Goal: Contribute content: Contribute content

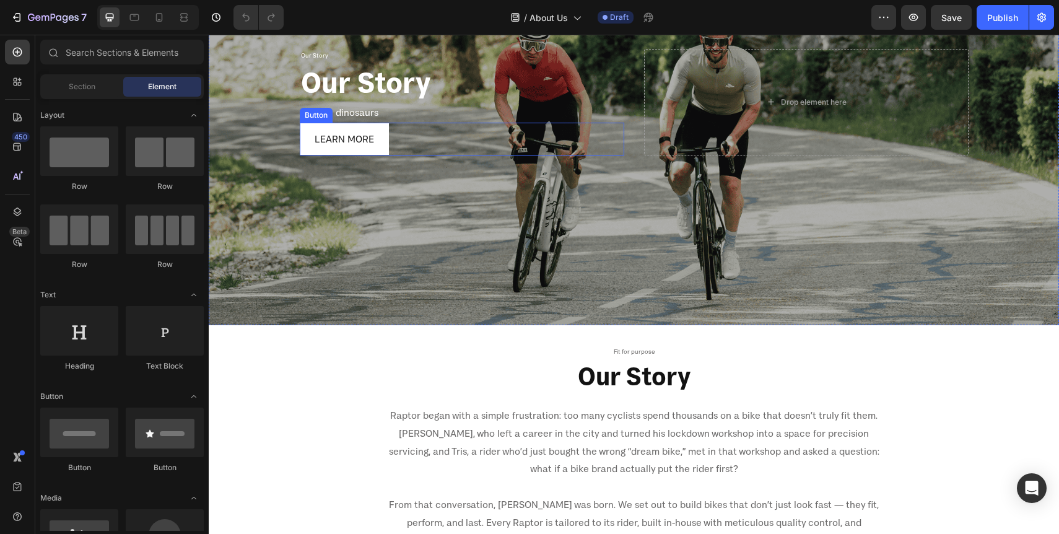
scroll to position [180, 0]
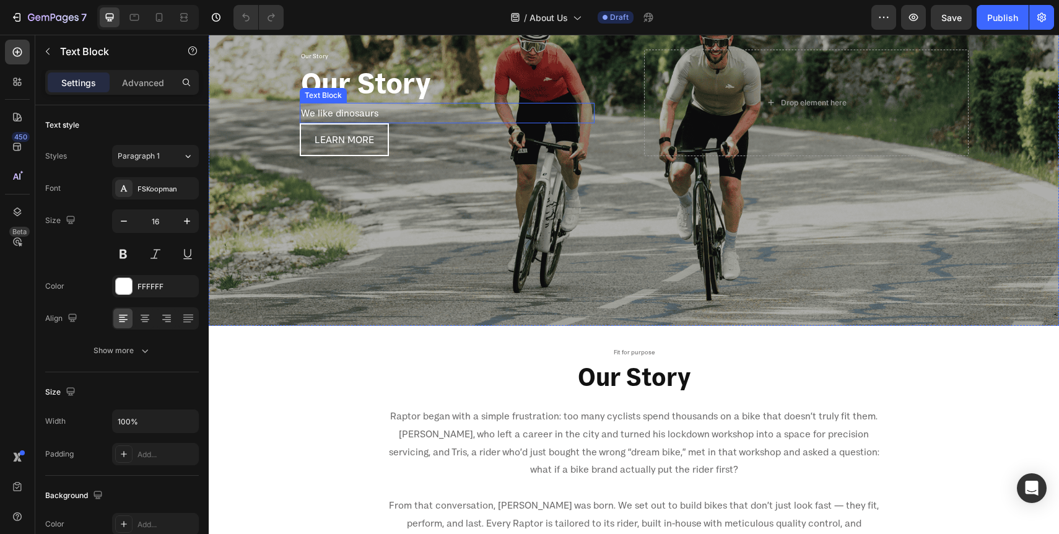
click at [371, 113] on p "We like dinosaurs" at bounding box center [447, 113] width 292 height 18
click at [401, 94] on icon at bounding box center [398, 91] width 10 height 10
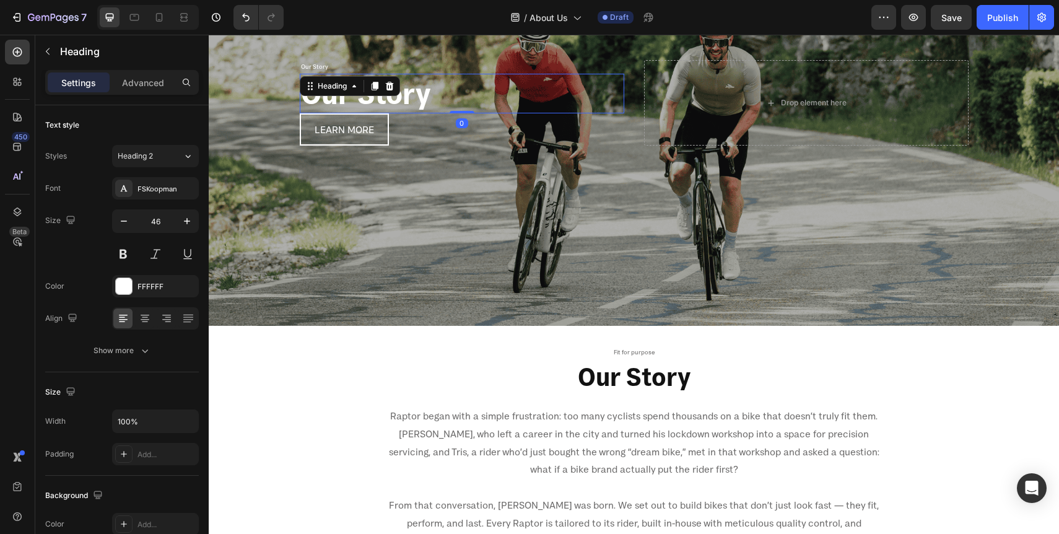
click at [368, 100] on h2 "Our Story" at bounding box center [462, 94] width 324 height 40
click at [148, 85] on p "Advanced" at bounding box center [143, 82] width 42 height 13
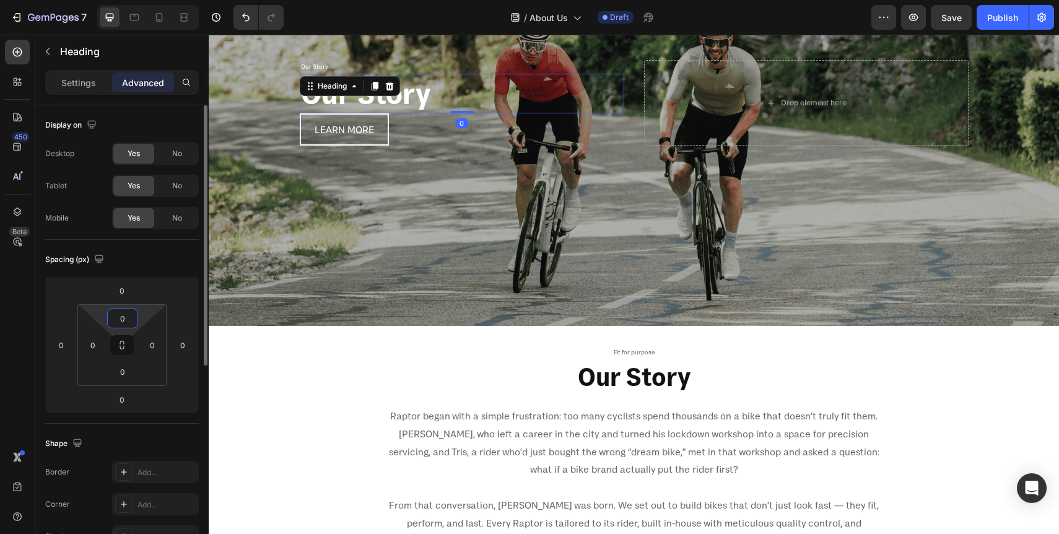
click at [122, 313] on input "0" at bounding box center [122, 318] width 25 height 19
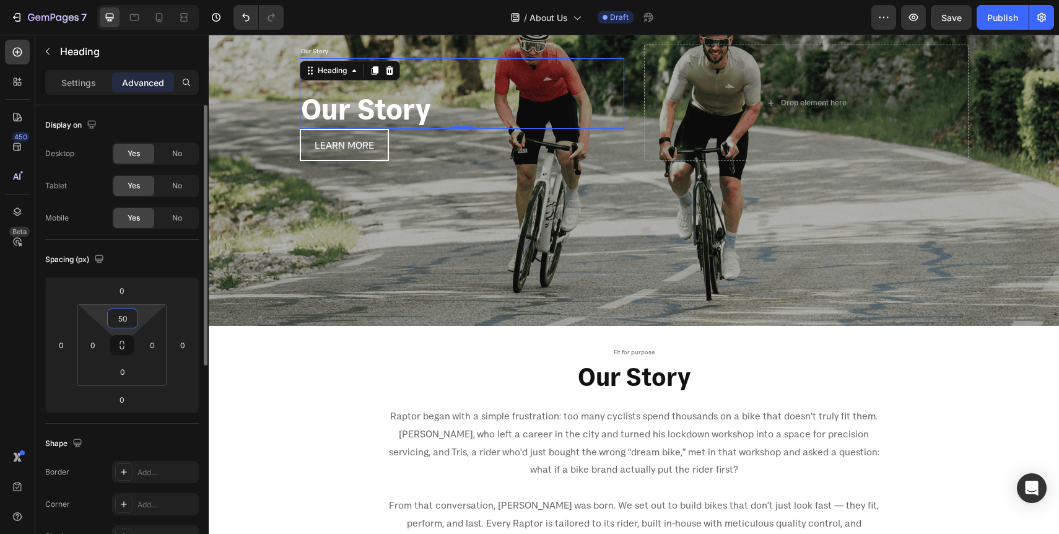
type input "5"
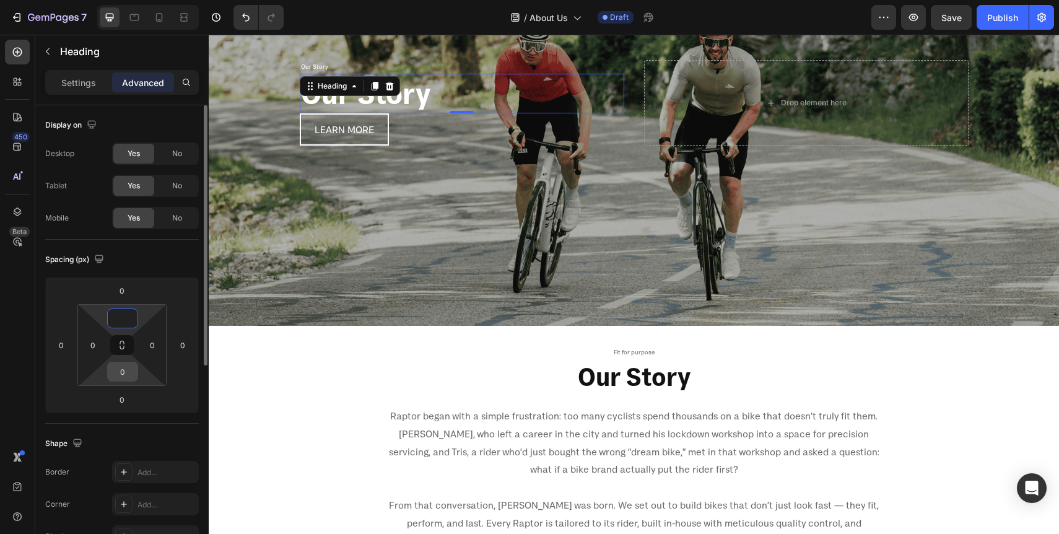
type input "0"
click at [123, 373] on input "0" at bounding box center [122, 371] width 25 height 19
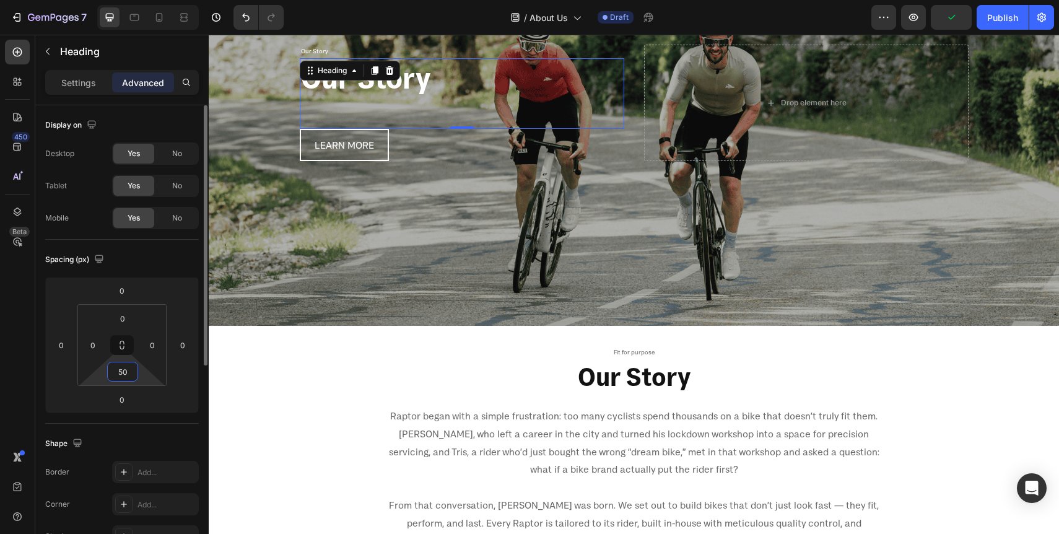
type input "5"
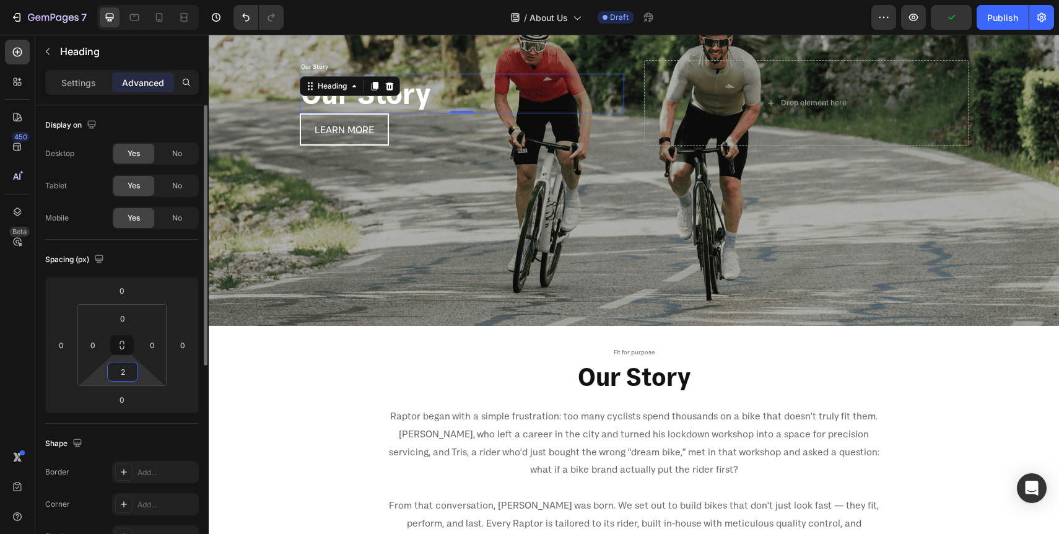
type input "20"
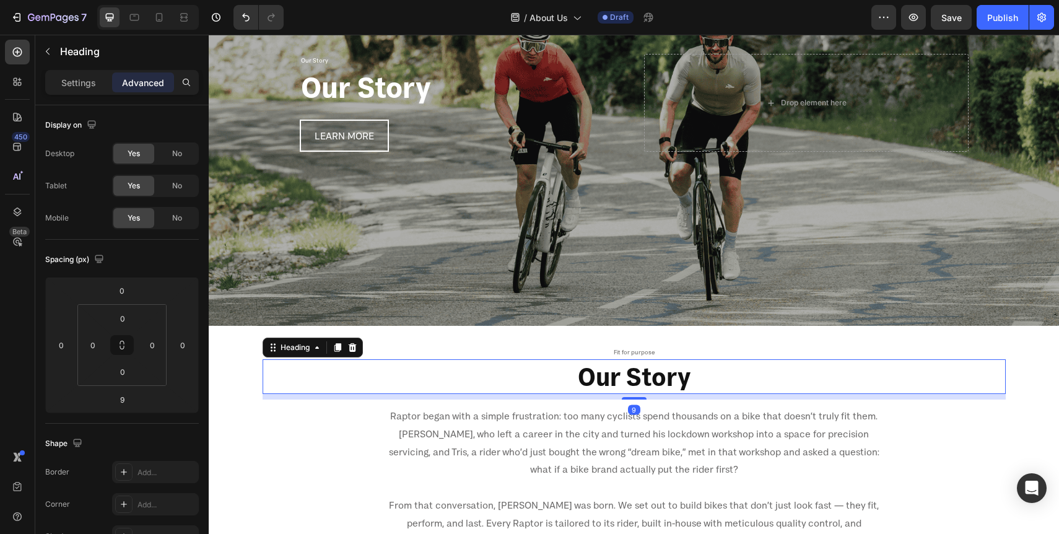
click at [321, 372] on h2 "Our Story" at bounding box center [634, 376] width 743 height 35
click at [339, 95] on h2 "Our Story" at bounding box center [462, 87] width 324 height 40
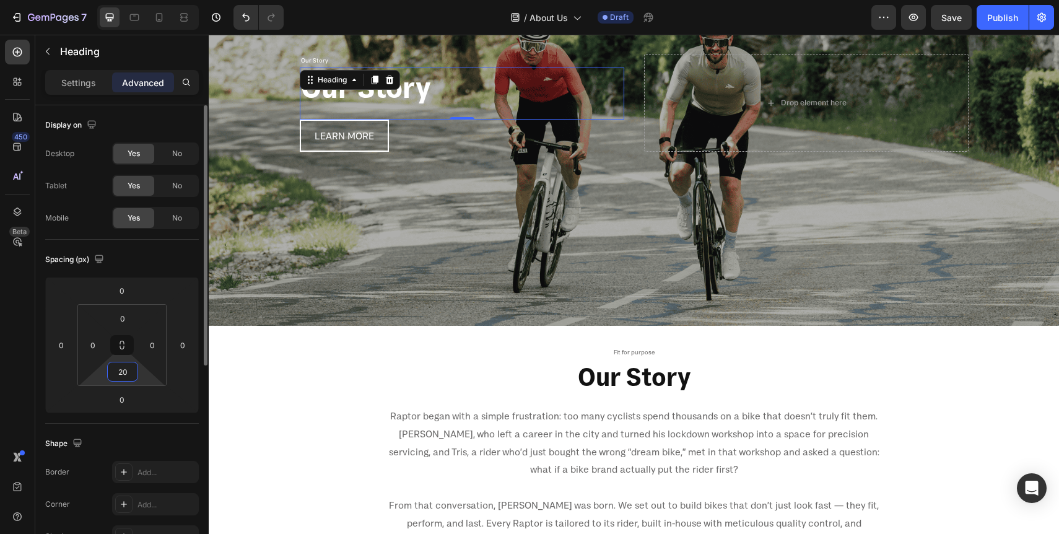
click at [130, 374] on input "20" at bounding box center [122, 371] width 25 height 19
type input "15"
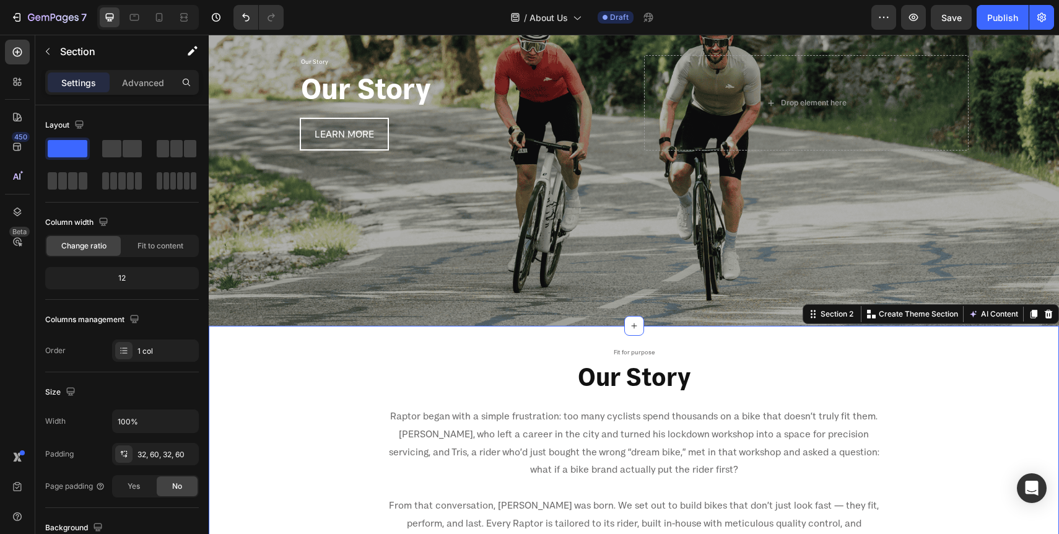
click at [246, 399] on div "Fit for purpose Text Block Our Story Heading Raptor began with a simple frustra…" at bounding box center [634, 472] width 776 height 253
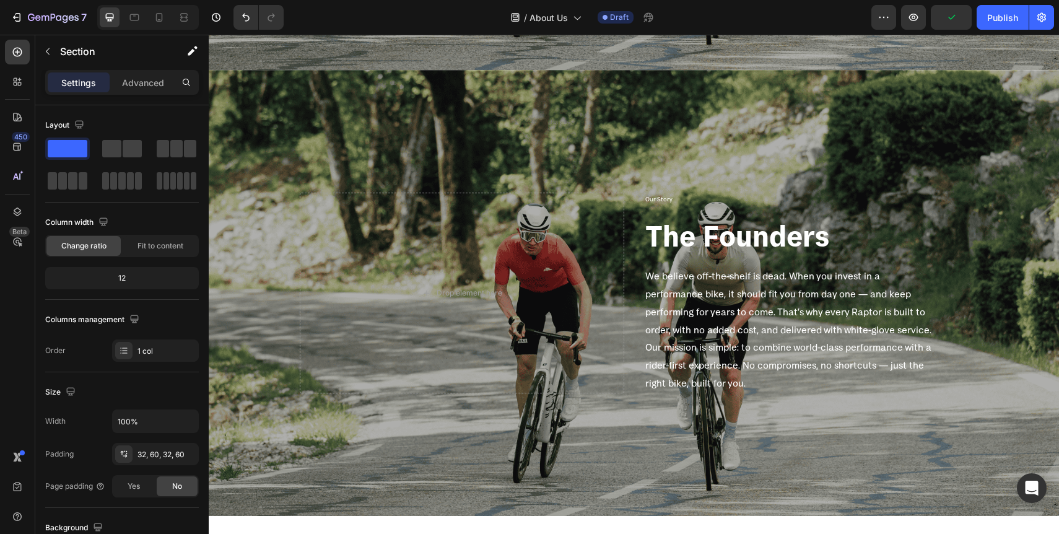
scroll to position [1175, 0]
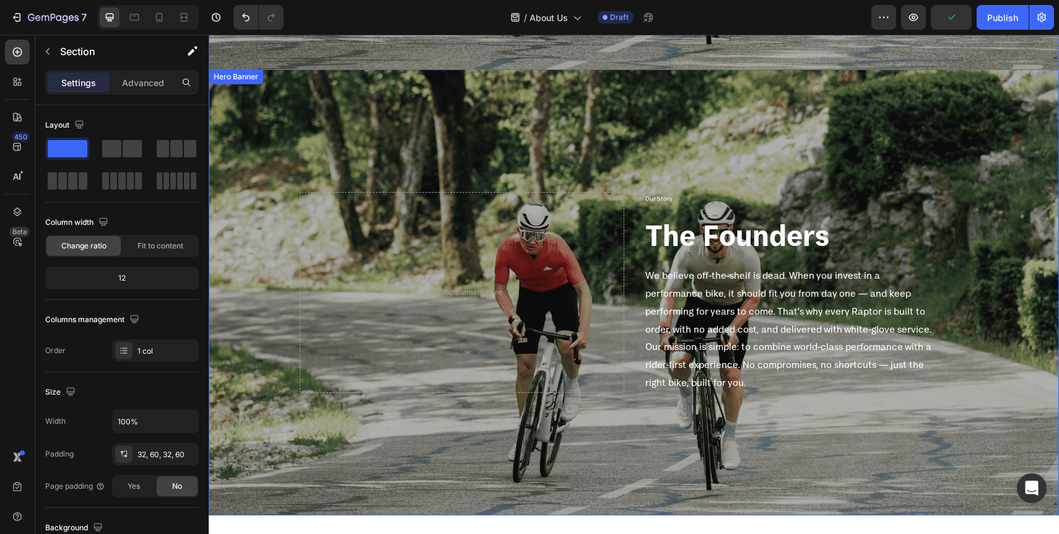
click at [341, 160] on div "Overlay" at bounding box center [634, 292] width 850 height 446
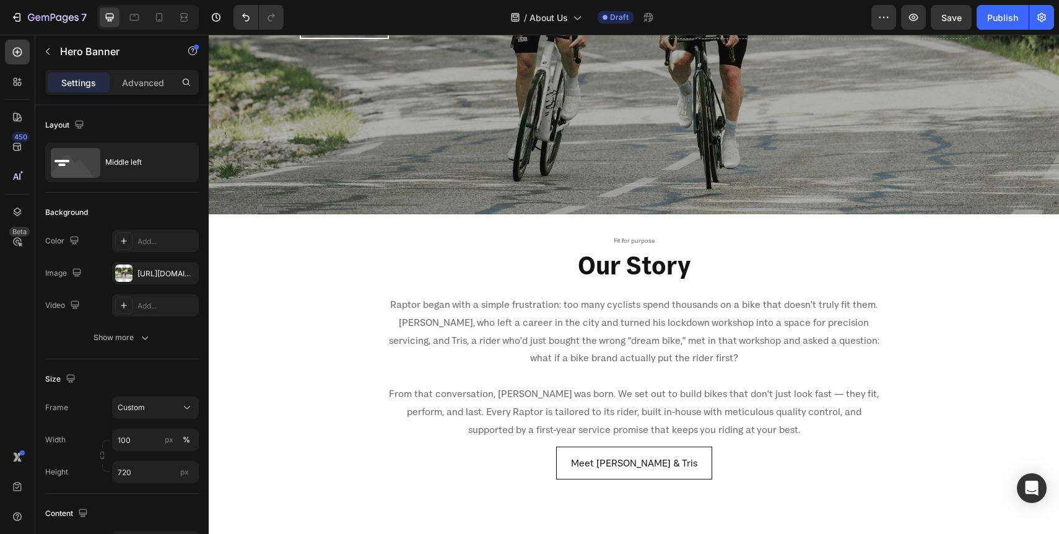
scroll to position [0, 0]
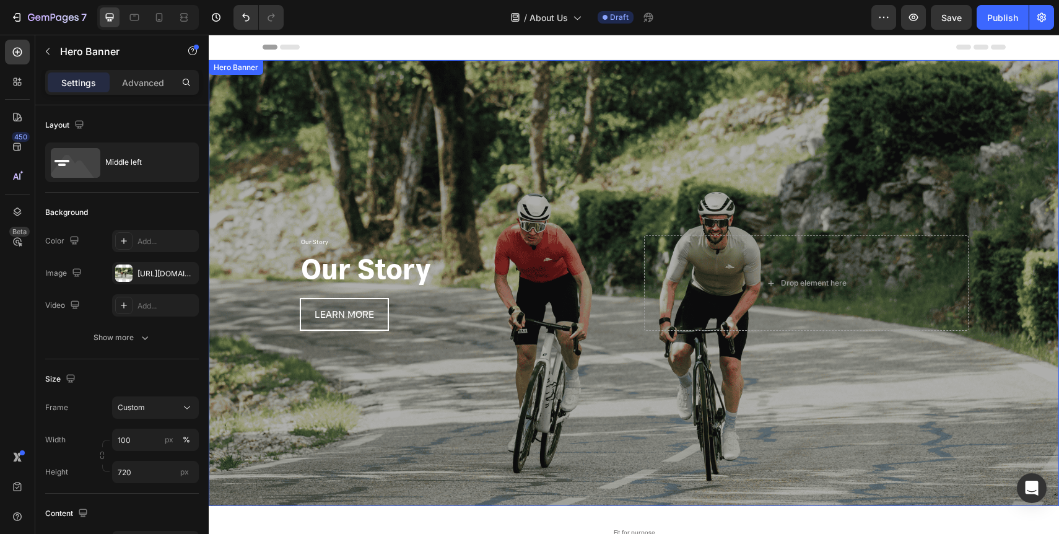
click at [544, 187] on div "Overlay" at bounding box center [634, 283] width 850 height 446
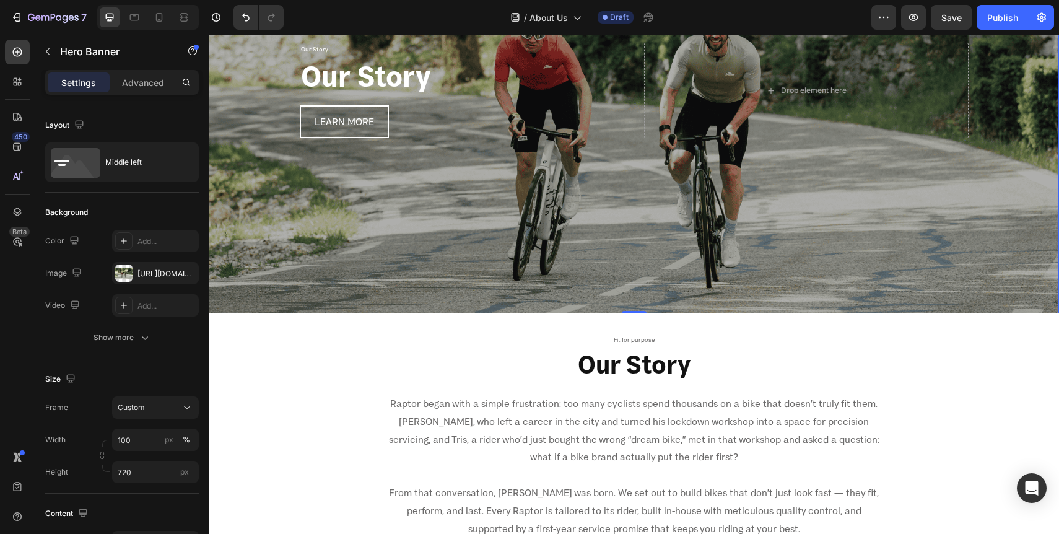
scroll to position [188, 0]
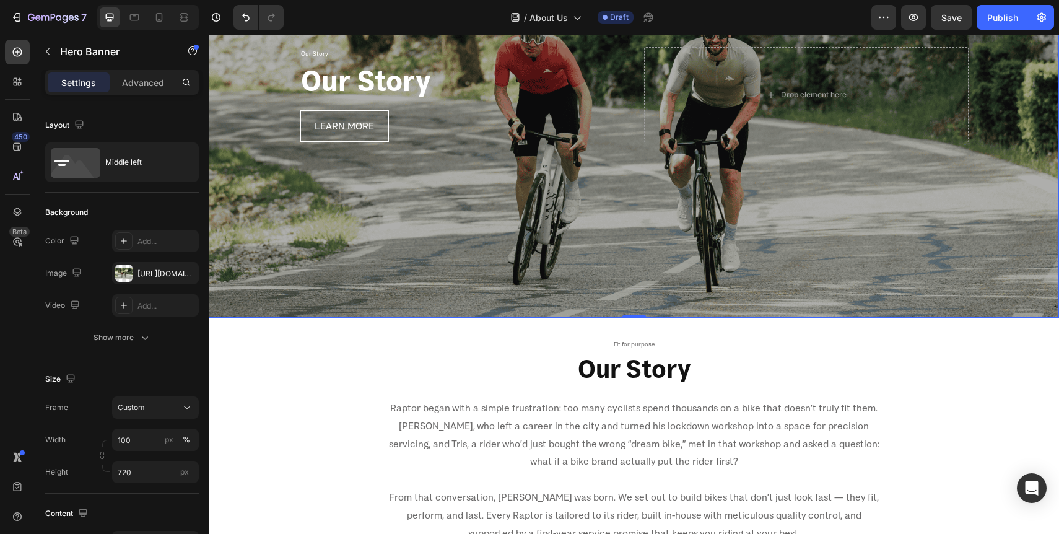
click at [474, 211] on div "Overlay" at bounding box center [634, 95] width 850 height 446
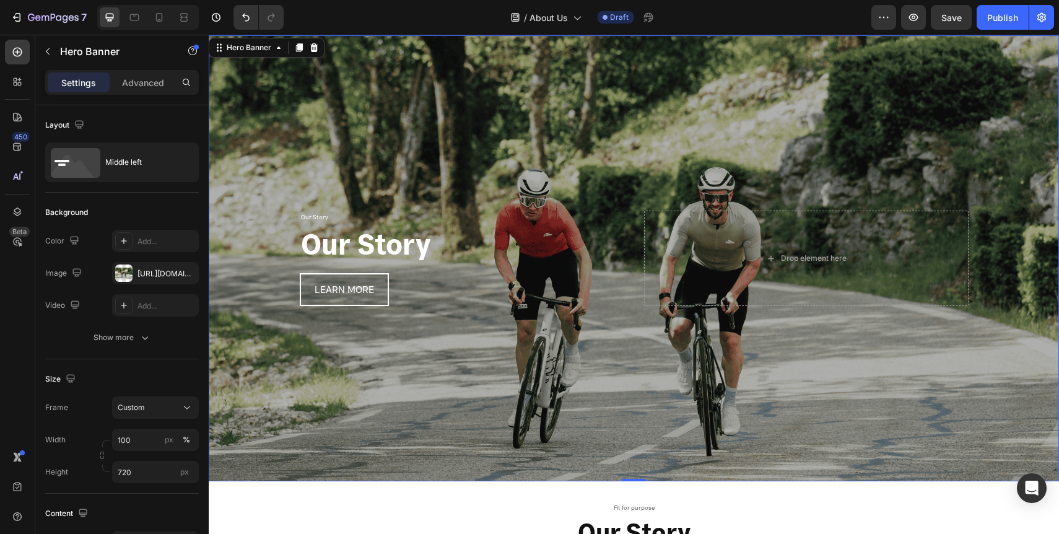
scroll to position [0, 0]
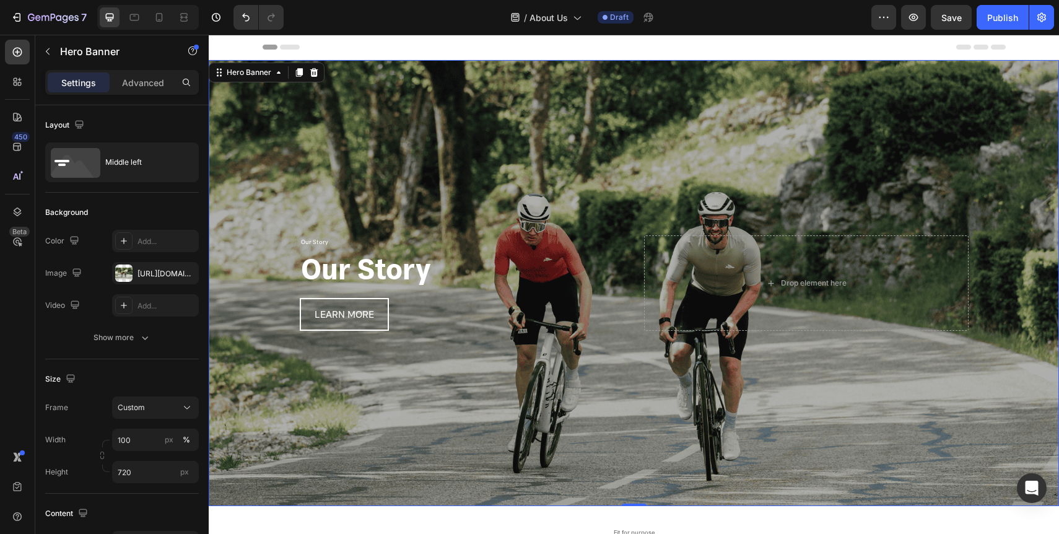
click at [254, 147] on div "Overlay" at bounding box center [634, 283] width 850 height 446
click at [163, 273] on div "[URL][DOMAIN_NAME]" at bounding box center [155, 273] width 36 height 11
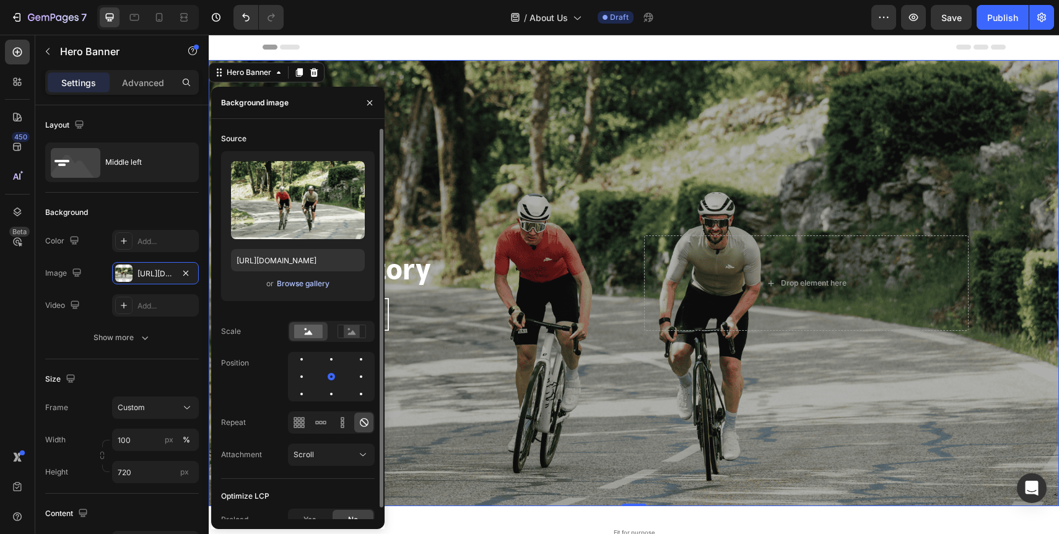
click at [305, 284] on div "Browse gallery" at bounding box center [303, 283] width 53 height 11
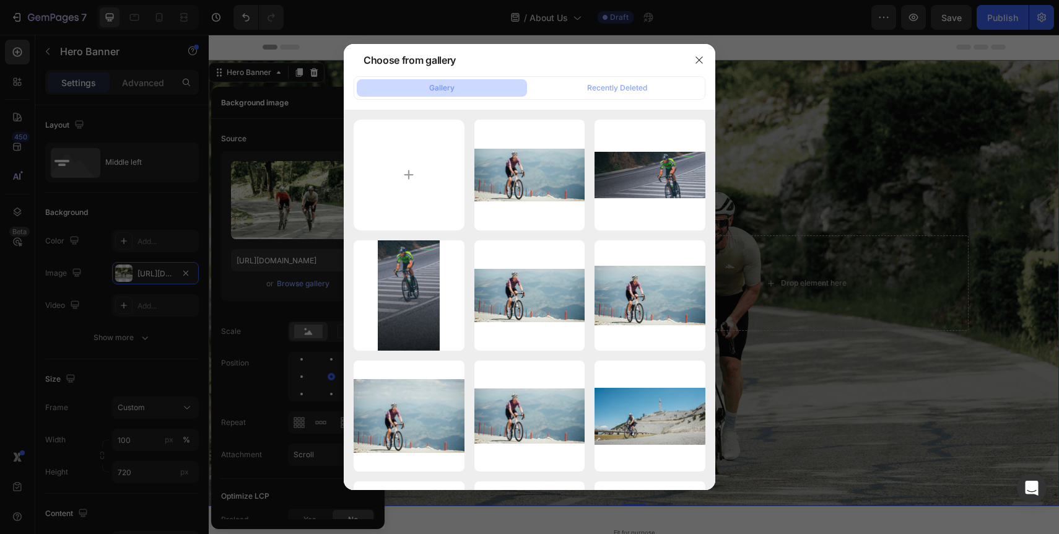
click at [474, 87] on button "Gallery" at bounding box center [442, 87] width 170 height 17
click at [435, 162] on input "file" at bounding box center [409, 175] width 111 height 111
type input "C:\fakepath\About Us Header.png"
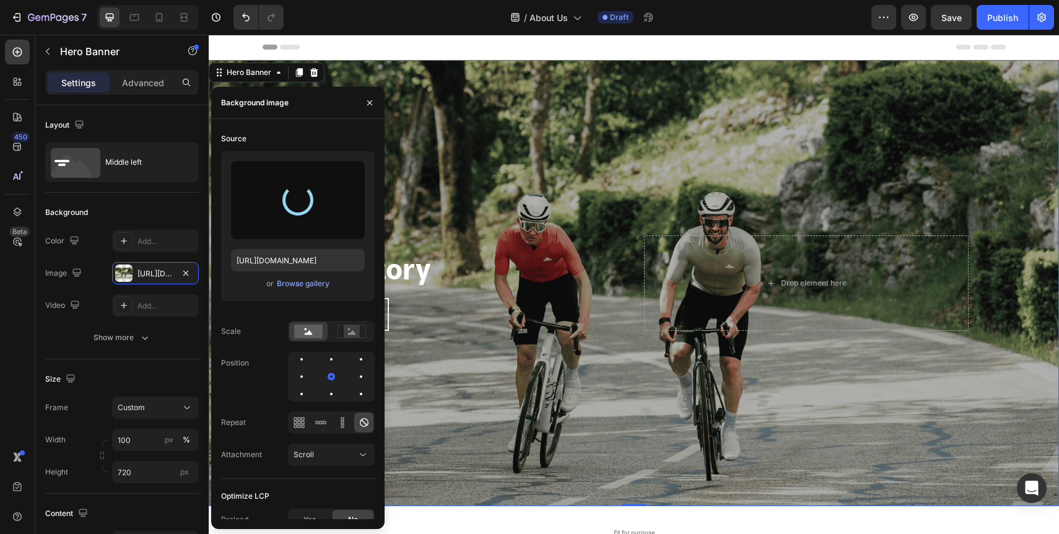
type input "[URL][DOMAIN_NAME]"
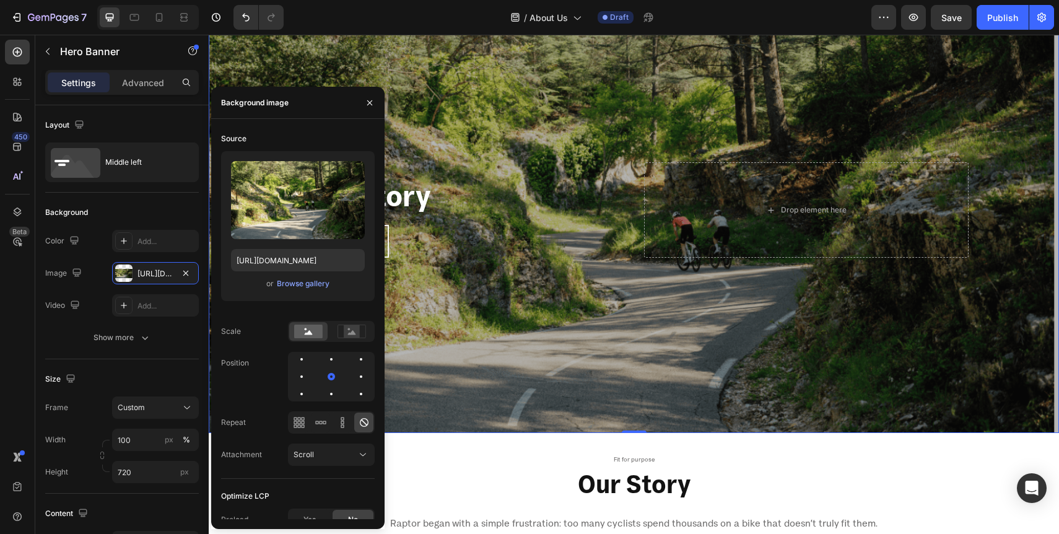
scroll to position [69, 0]
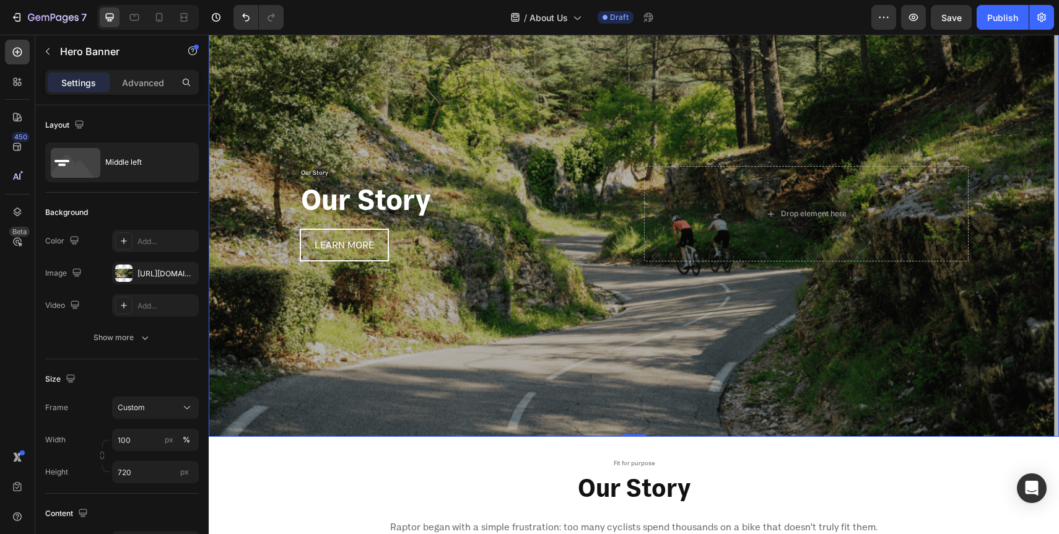
click at [615, 355] on div "Overlay" at bounding box center [634, 214] width 850 height 446
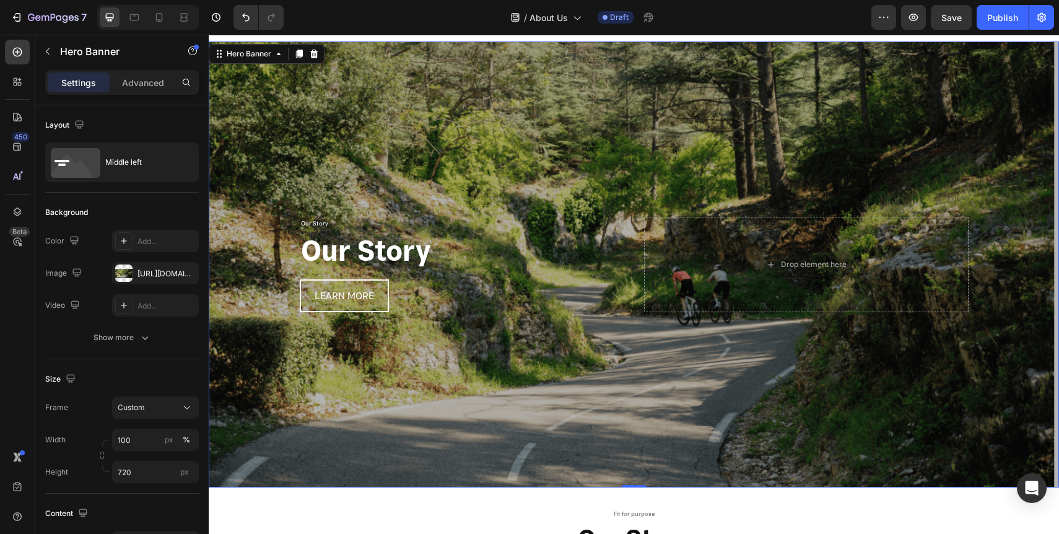
scroll to position [0, 0]
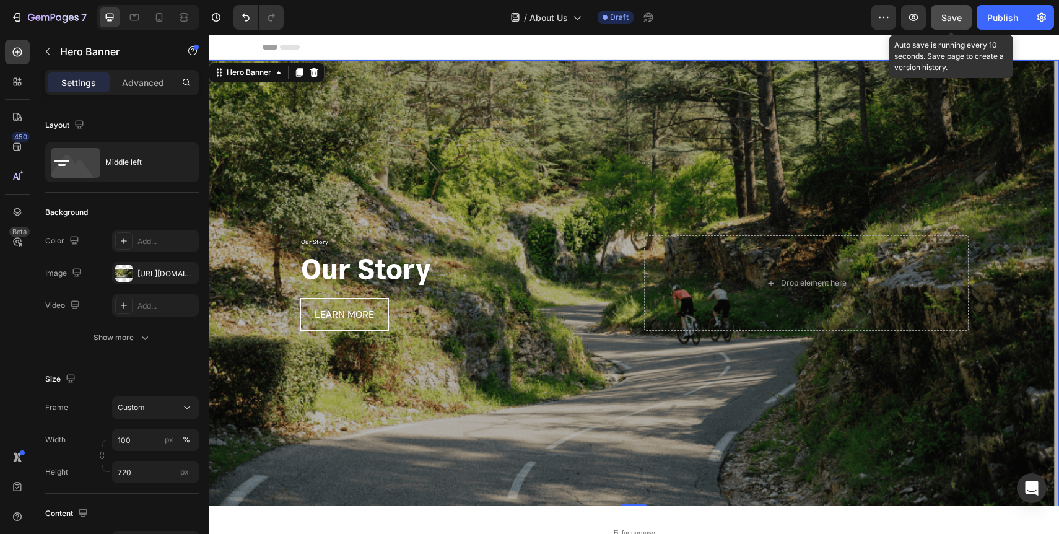
click at [954, 18] on span "Save" at bounding box center [951, 17] width 20 height 11
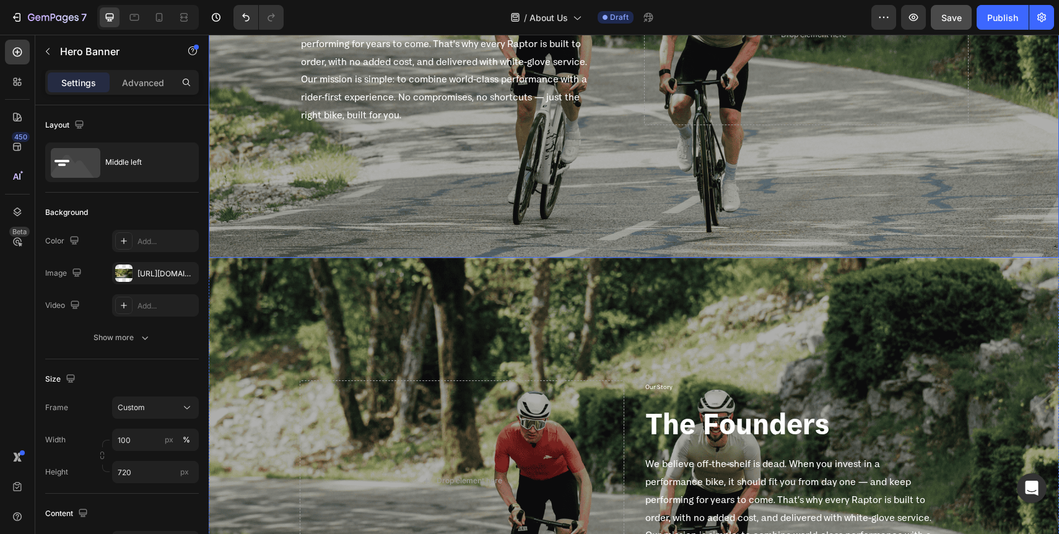
scroll to position [990, 0]
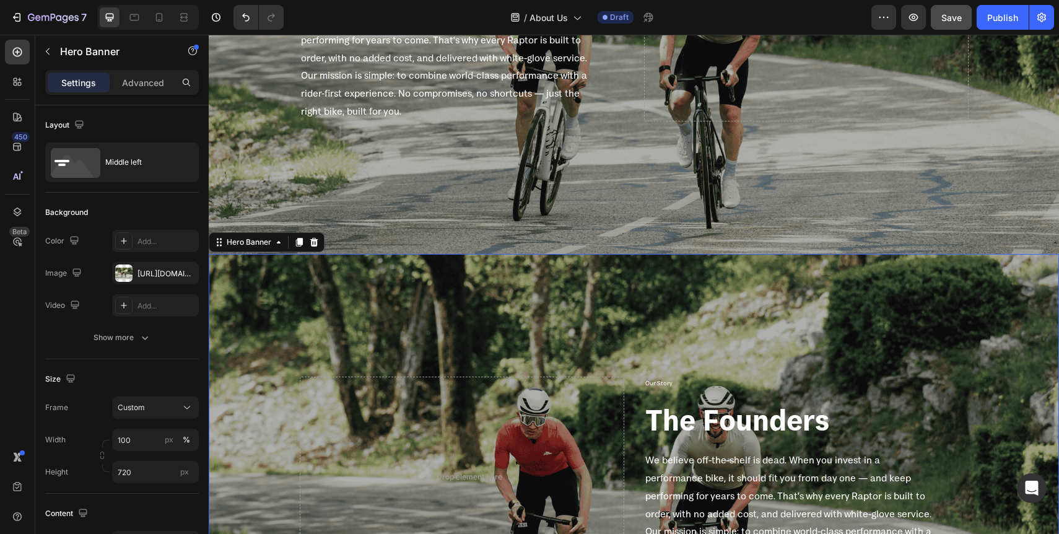
click at [628, 328] on div "Overlay" at bounding box center [634, 477] width 850 height 446
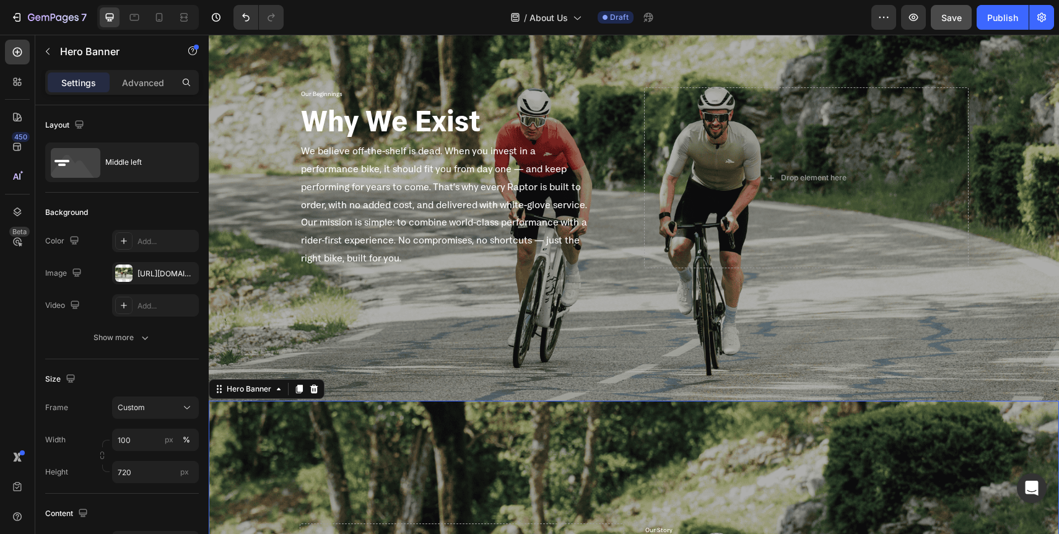
scroll to position [830, 0]
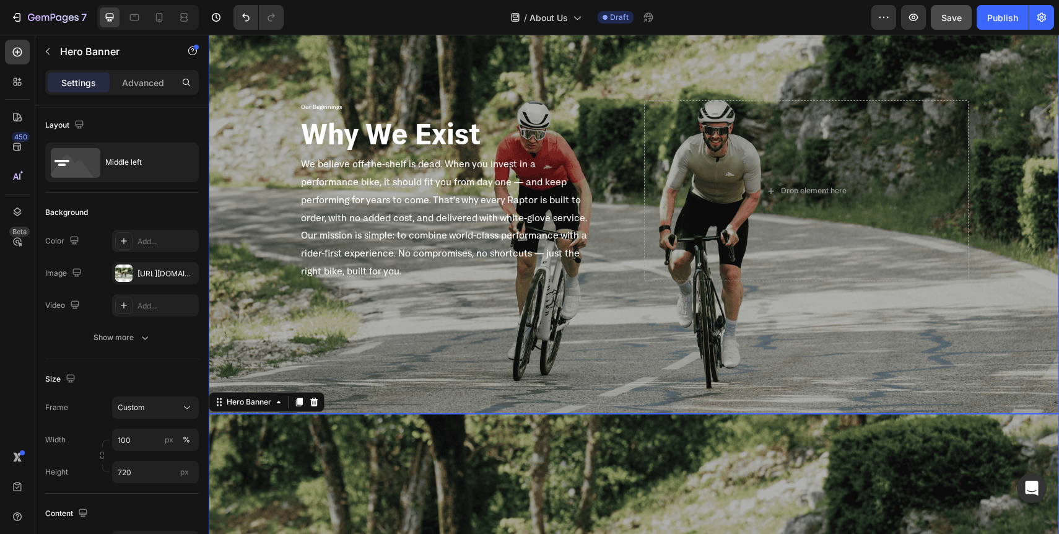
click at [456, 363] on div "Overlay" at bounding box center [634, 191] width 850 height 446
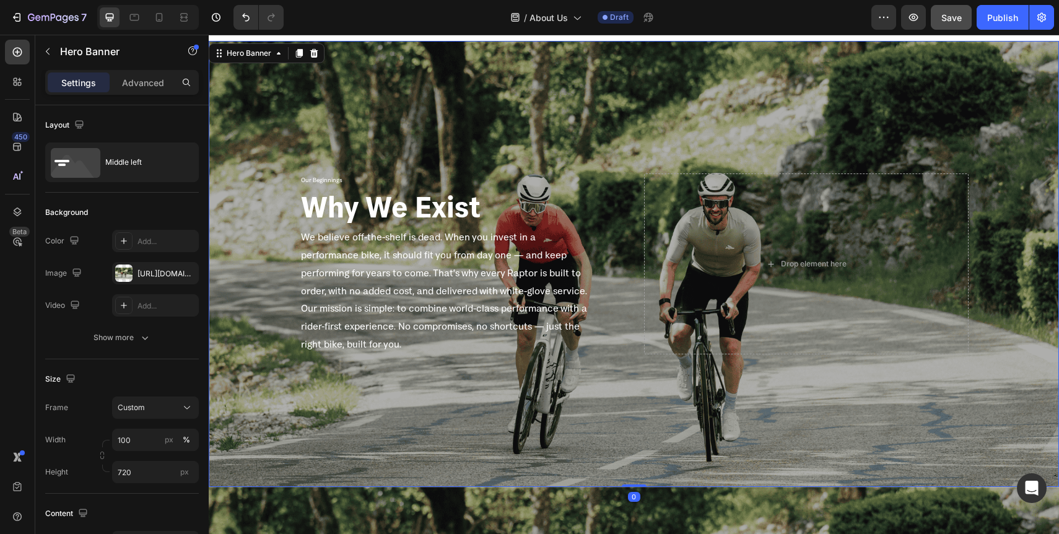
scroll to position [737, 0]
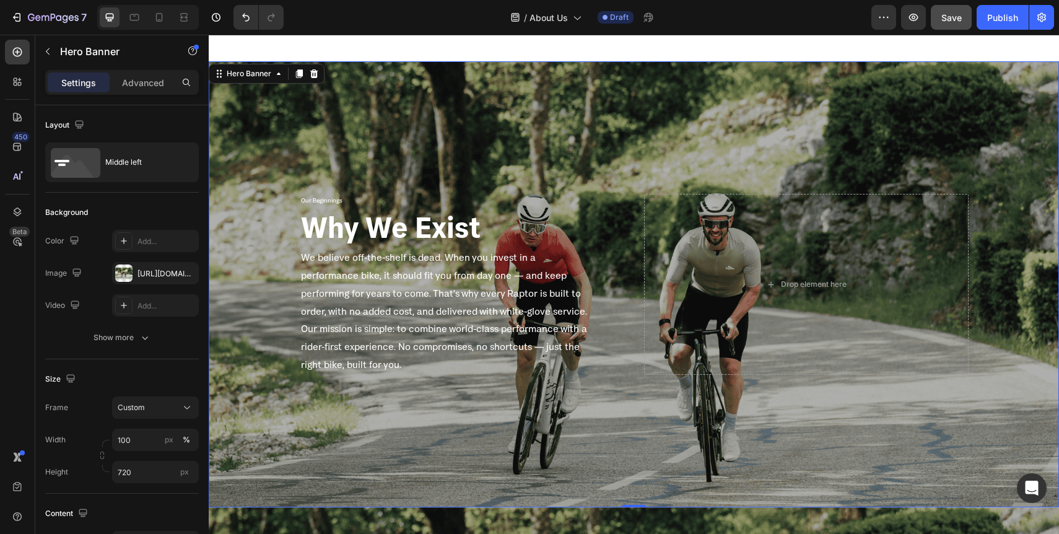
click at [265, 144] on div "Overlay" at bounding box center [634, 284] width 850 height 446
click at [152, 278] on div "[URL][DOMAIN_NAME]" at bounding box center [155, 273] width 36 height 11
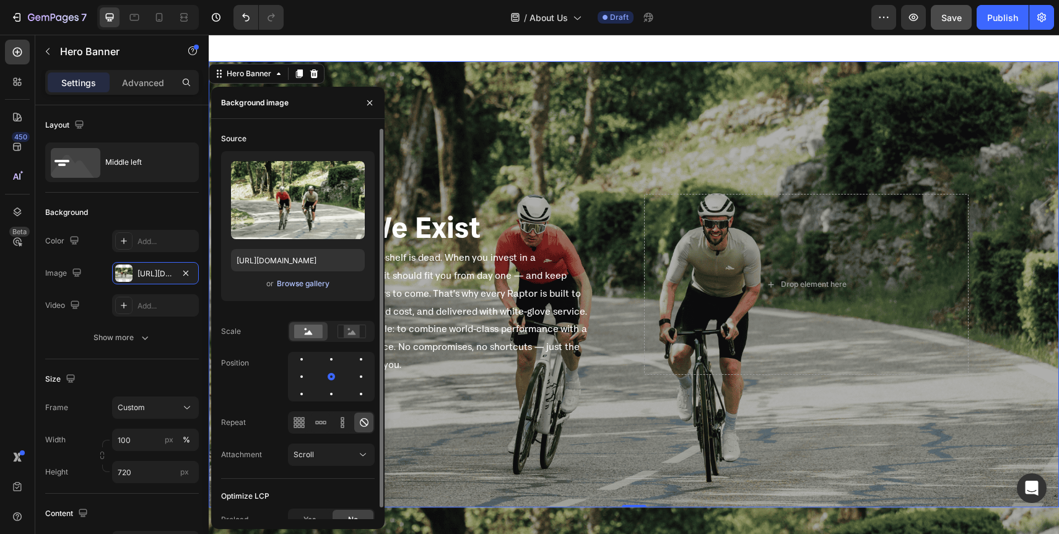
click at [295, 285] on div "Browse gallery" at bounding box center [303, 283] width 53 height 11
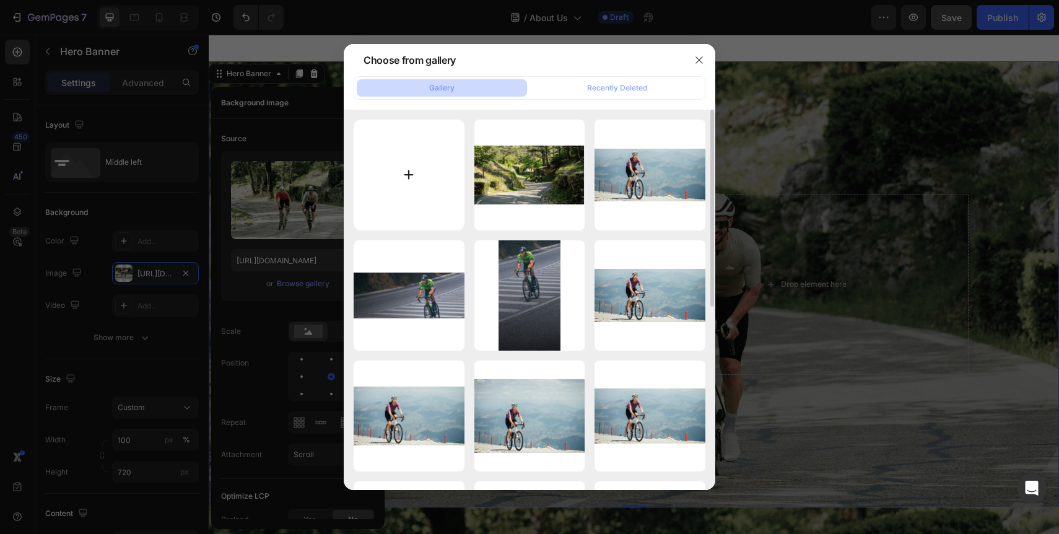
click at [414, 178] on input "file" at bounding box center [409, 175] width 111 height 111
type input "C:\fakepath\SL1 Nice.png"
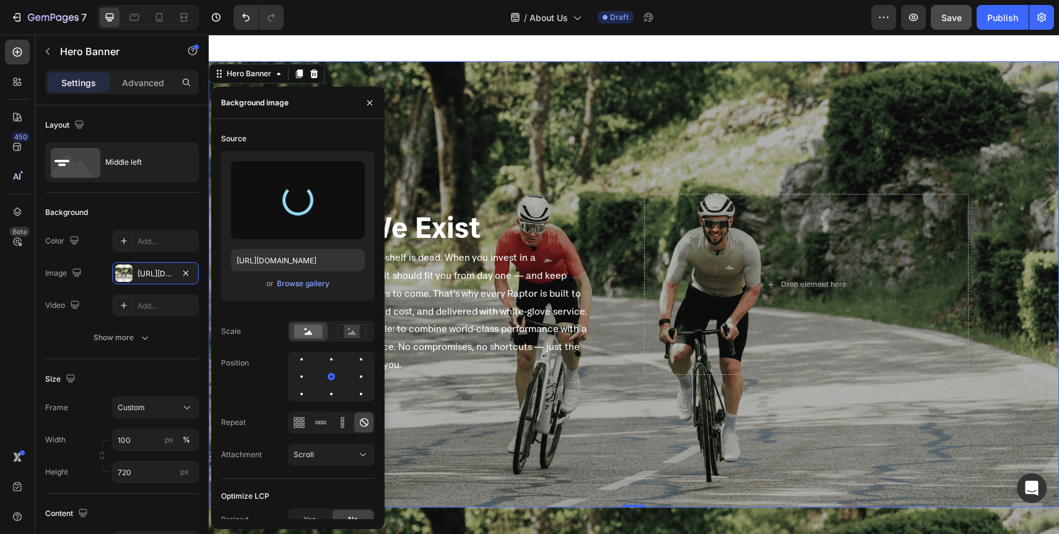
type input "[URL][DOMAIN_NAME]"
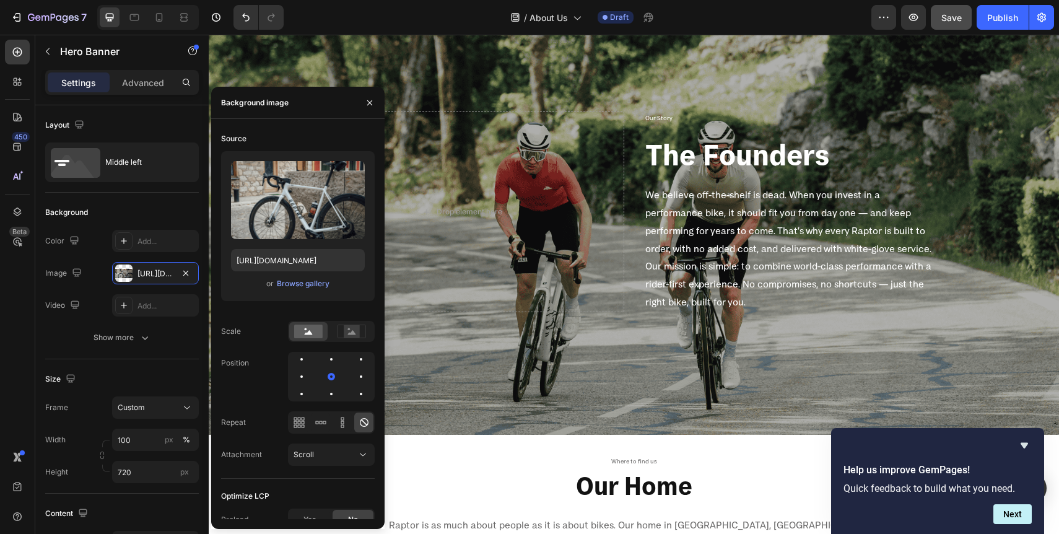
scroll to position [1282, 0]
